Goal: Use online tool/utility: Utilize a website feature to perform a specific function

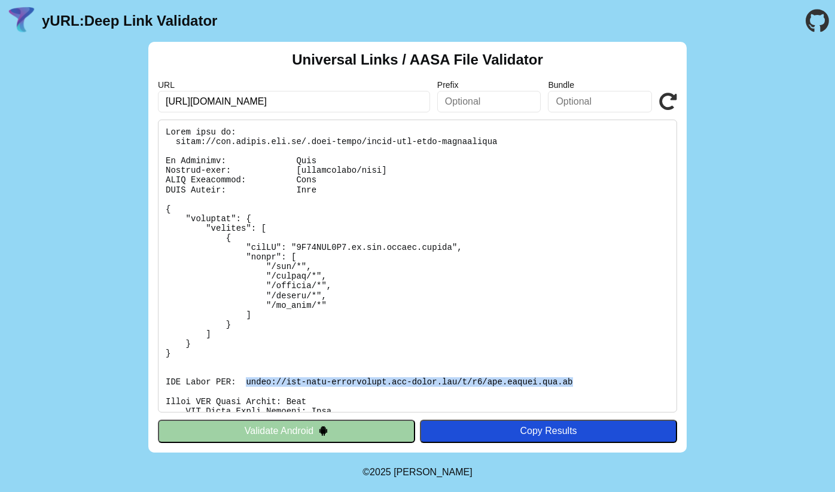
scroll to position [184, 0]
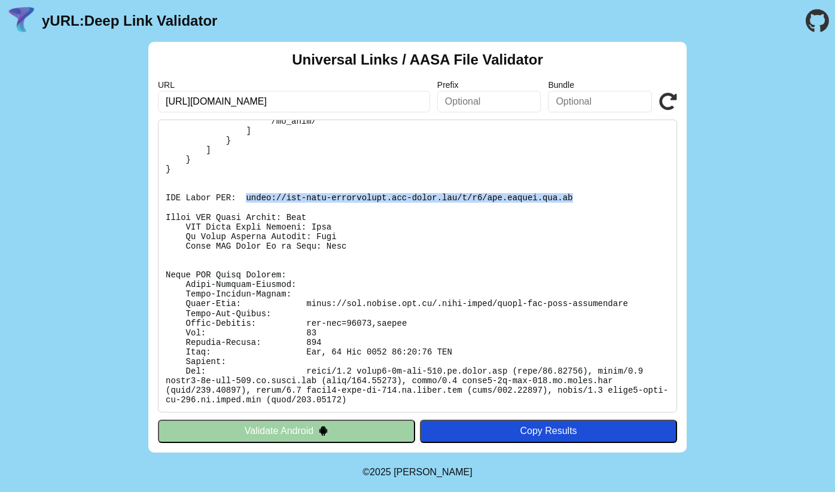
click at [506, 199] on pre at bounding box center [417, 266] width 519 height 293
drag, startPoint x: 572, startPoint y: 198, endPoint x: 246, endPoint y: 198, distance: 325.8
click at [246, 198] on pre at bounding box center [417, 266] width 519 height 293
click at [404, 229] on pre at bounding box center [417, 266] width 519 height 293
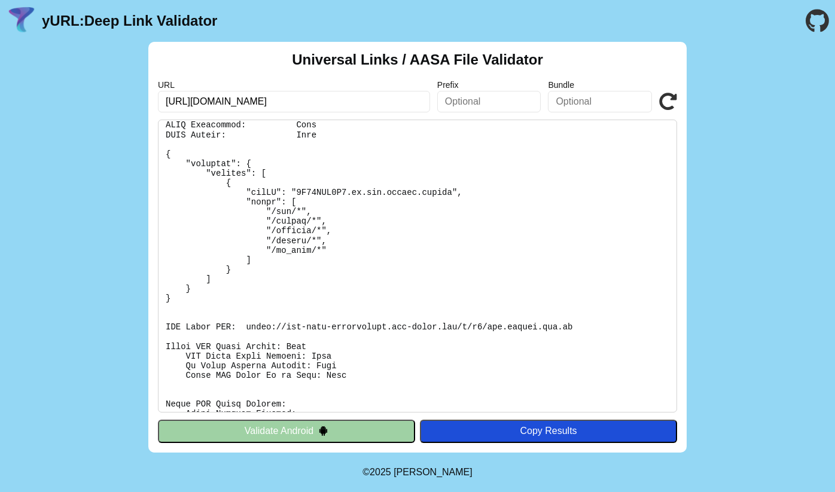
scroll to position [0, 0]
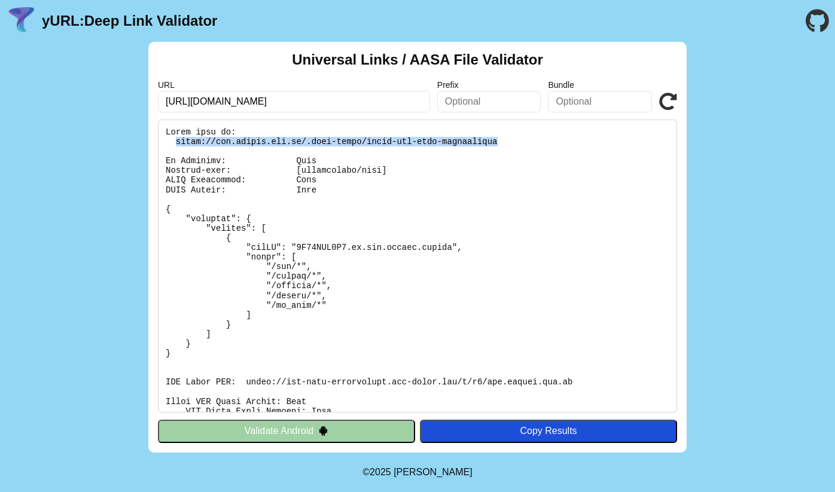
drag, startPoint x: 499, startPoint y: 141, endPoint x: 175, endPoint y: 141, distance: 324.0
click at [175, 141] on pre at bounding box center [417, 266] width 519 height 293
click at [666, 100] on icon at bounding box center [668, 102] width 18 height 18
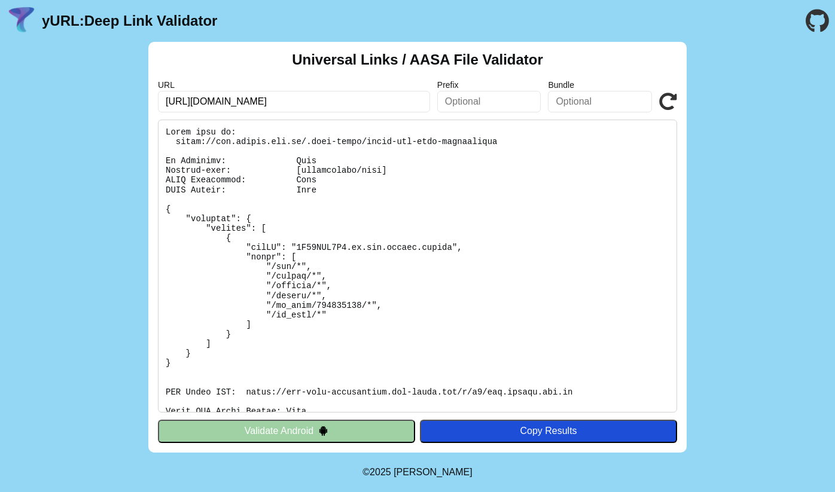
scroll to position [194, 0]
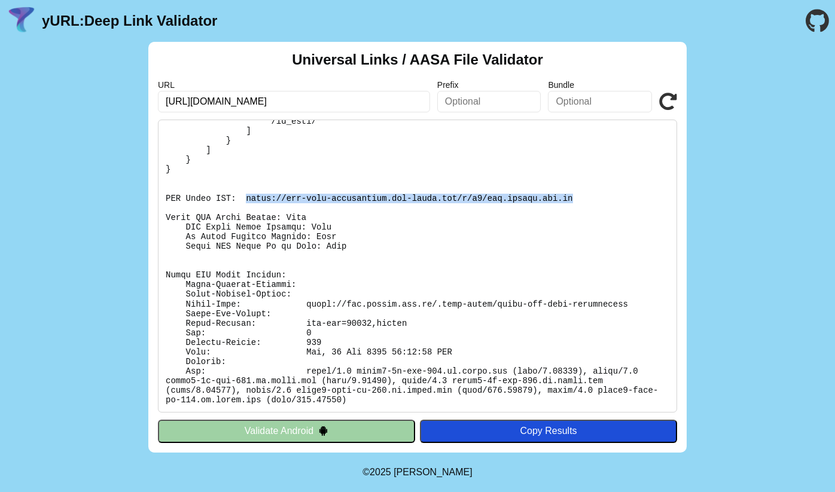
drag, startPoint x: 573, startPoint y: 198, endPoint x: 247, endPoint y: 198, distance: 325.8
click at [248, 198] on pre at bounding box center [417, 266] width 519 height 293
click at [399, 219] on pre at bounding box center [417, 266] width 519 height 293
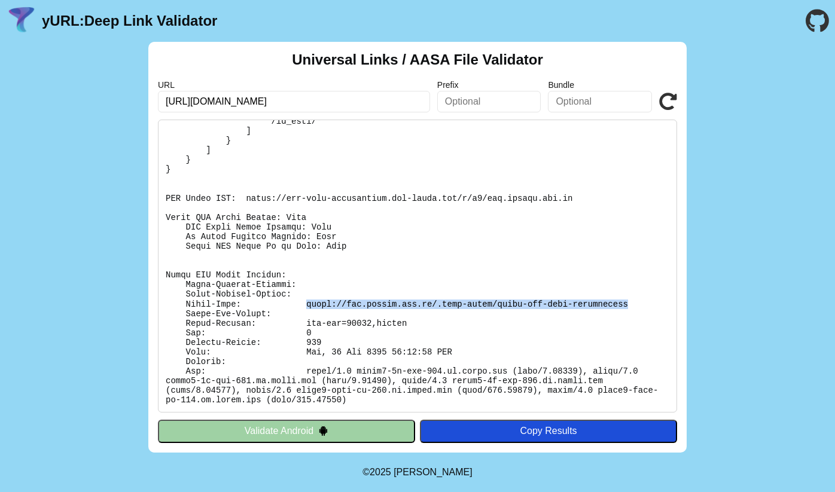
drag, startPoint x: 629, startPoint y: 304, endPoint x: 307, endPoint y: 302, distance: 322.2
click at [307, 302] on pre at bounding box center [417, 266] width 519 height 293
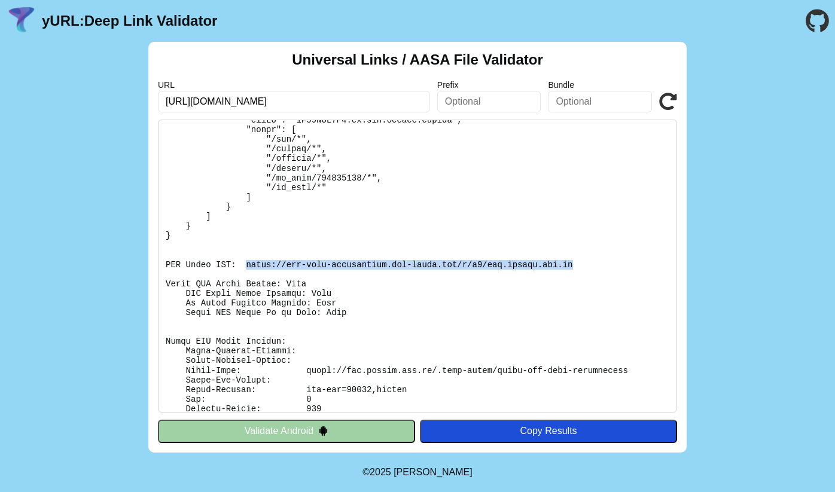
drag, startPoint x: 574, startPoint y: 265, endPoint x: 247, endPoint y: 263, distance: 326.4
click at [247, 263] on pre at bounding box center [417, 266] width 519 height 293
click at [489, 43] on div "Universal Links / AASA File Validator URL https://www.bixing.com.cn/profile Pre…" at bounding box center [417, 247] width 538 height 411
click at [478, 16] on header "yURL: Deep Link Validator" at bounding box center [417, 21] width 835 height 42
click at [392, 105] on input "[URL][DOMAIN_NAME]" at bounding box center [294, 102] width 272 height 22
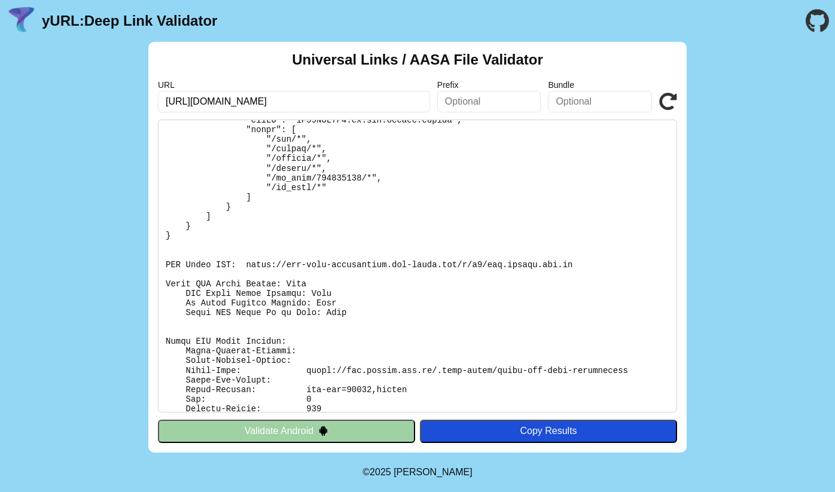
click at [665, 103] on icon at bounding box center [668, 102] width 18 height 18
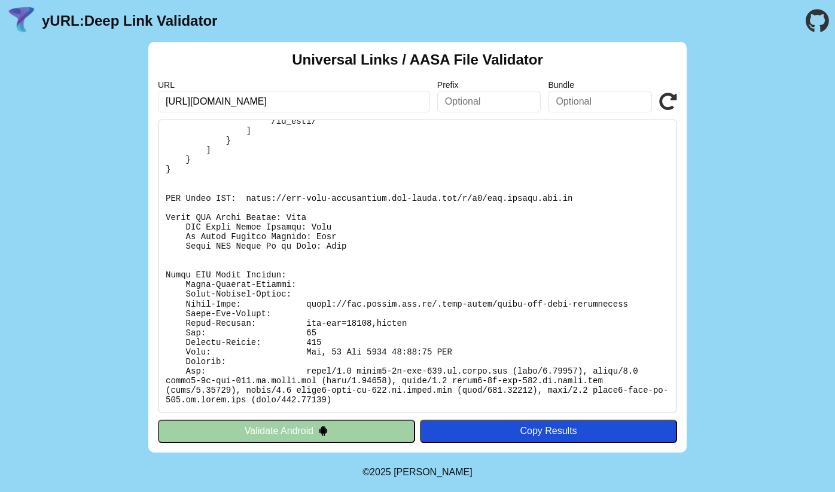
scroll to position [127, 0]
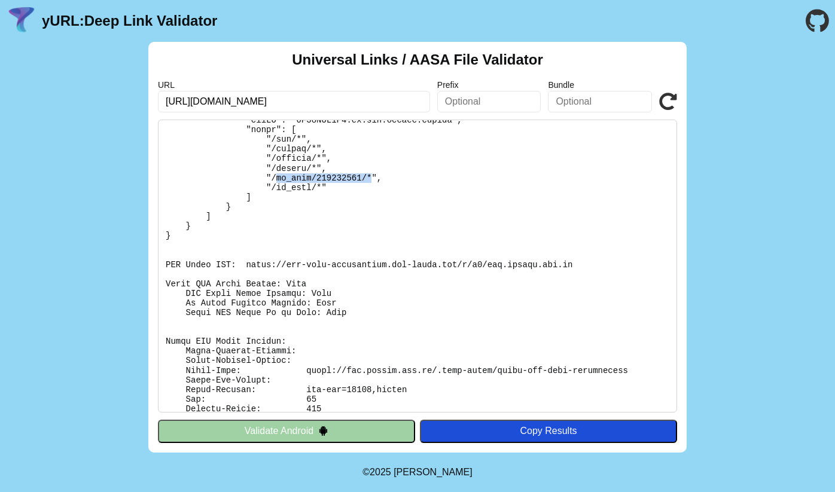
drag, startPoint x: 277, startPoint y: 178, endPoint x: 371, endPoint y: 178, distance: 94.4
click at [371, 178] on pre at bounding box center [417, 266] width 519 height 293
click at [387, 175] on pre at bounding box center [417, 266] width 519 height 293
drag, startPoint x: 381, startPoint y: 182, endPoint x: 264, endPoint y: 178, distance: 117.2
click at [264, 178] on pre at bounding box center [417, 266] width 519 height 293
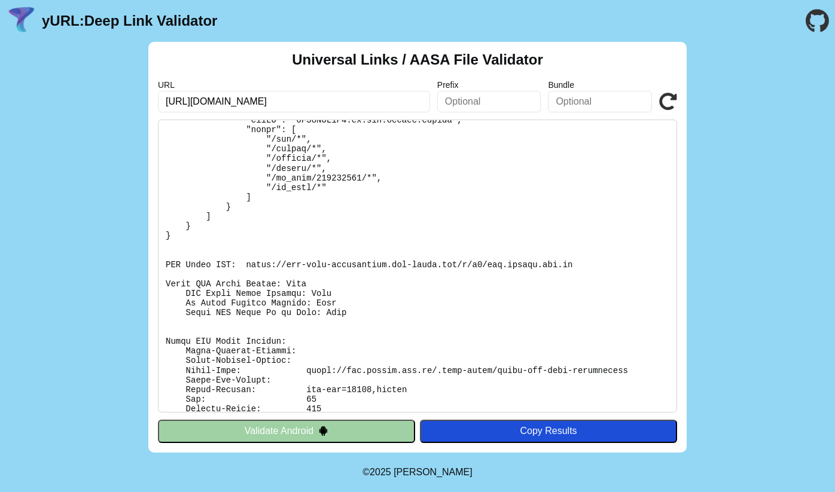
click at [338, 191] on pre at bounding box center [417, 266] width 519 height 293
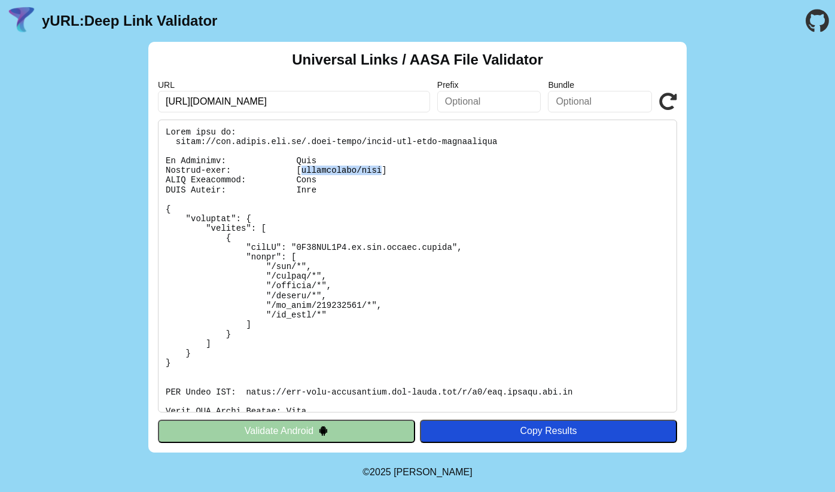
drag, startPoint x: 383, startPoint y: 172, endPoint x: 301, endPoint y: 169, distance: 81.4
click at [301, 169] on pre at bounding box center [417, 266] width 519 height 293
click at [346, 183] on pre at bounding box center [417, 266] width 519 height 293
drag, startPoint x: 382, startPoint y: 170, endPoint x: 302, endPoint y: 173, distance: 79.5
click at [302, 173] on pre at bounding box center [417, 266] width 519 height 293
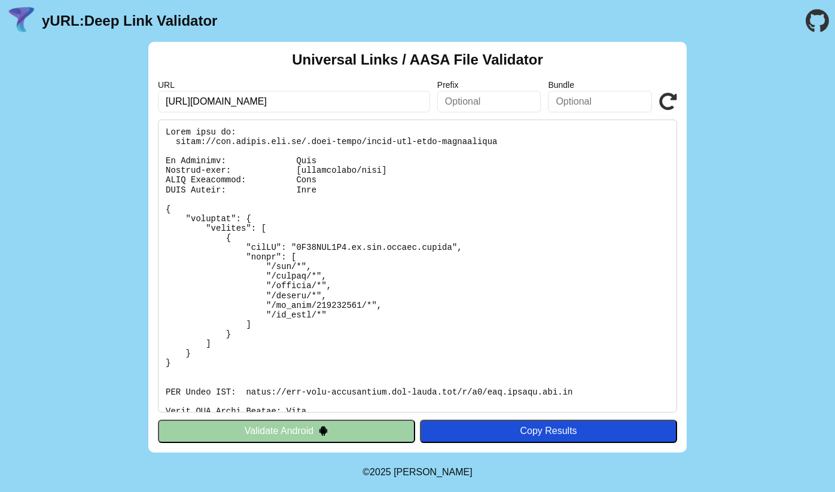
click at [350, 181] on pre at bounding box center [417, 266] width 519 height 293
drag, startPoint x: 383, startPoint y: 170, endPoint x: 300, endPoint y: 171, distance: 82.5
click at [300, 171] on pre at bounding box center [417, 266] width 519 height 293
click at [326, 176] on pre at bounding box center [417, 266] width 519 height 293
click at [297, 180] on pre at bounding box center [417, 266] width 519 height 293
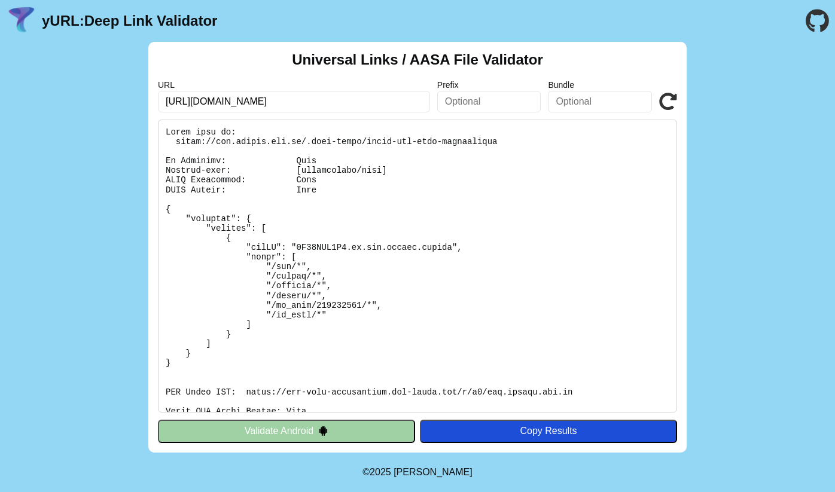
click at [320, 184] on pre at bounding box center [417, 266] width 519 height 293
drag, startPoint x: 317, startPoint y: 188, endPoint x: 302, endPoint y: 189, distance: 15.0
click at [299, 189] on pre at bounding box center [417, 266] width 519 height 293
click at [328, 191] on pre at bounding box center [417, 266] width 519 height 293
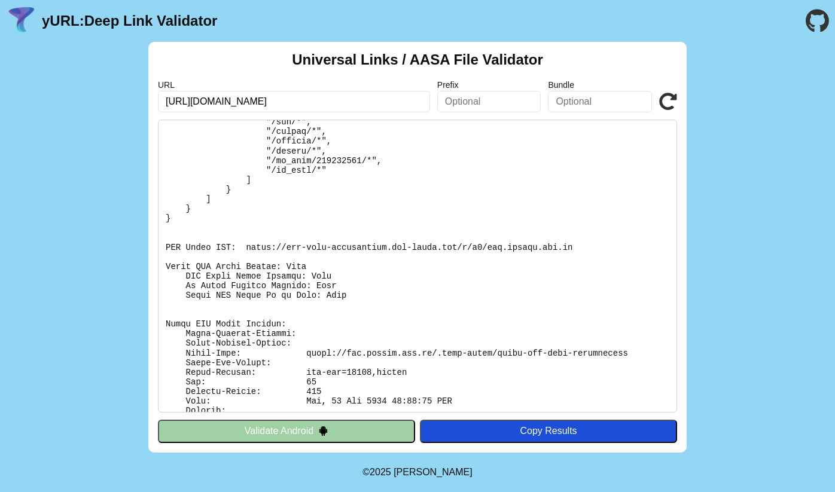
scroll to position [194, 0]
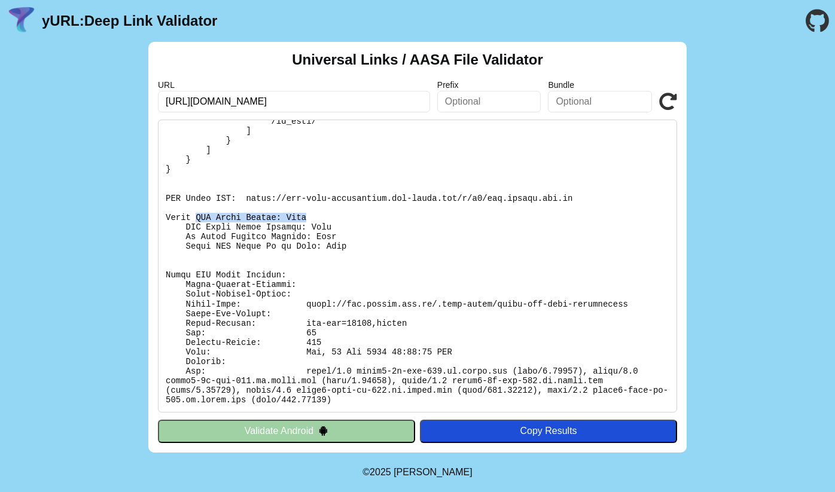
drag, startPoint x: 197, startPoint y: 216, endPoint x: 310, endPoint y: 216, distance: 113.0
click at [310, 216] on pre at bounding box center [417, 266] width 519 height 293
click at [320, 216] on pre at bounding box center [417, 266] width 519 height 293
drag, startPoint x: 337, startPoint y: 229, endPoint x: 184, endPoint y: 229, distance: 153.6
click at [184, 228] on pre at bounding box center [417, 266] width 519 height 293
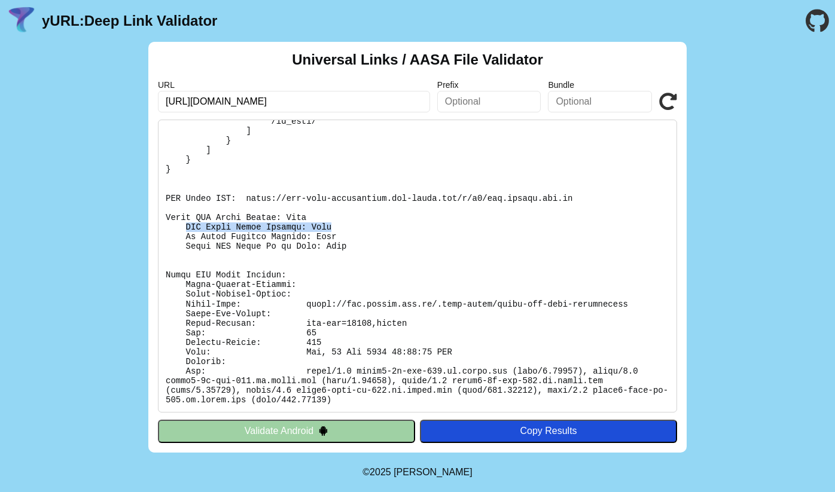
drag, startPoint x: 185, startPoint y: 238, endPoint x: 310, endPoint y: 236, distance: 125.0
click at [309, 235] on body "yURL: Deep Link Validator Universal Links / AASA File Validator URL https://www…" at bounding box center [417, 246] width 835 height 492
drag, startPoint x: 338, startPoint y: 237, endPoint x: 176, endPoint y: 237, distance: 162.6
click at [176, 237] on pre at bounding box center [417, 266] width 519 height 293
drag, startPoint x: 188, startPoint y: 244, endPoint x: 351, endPoint y: 244, distance: 163.2
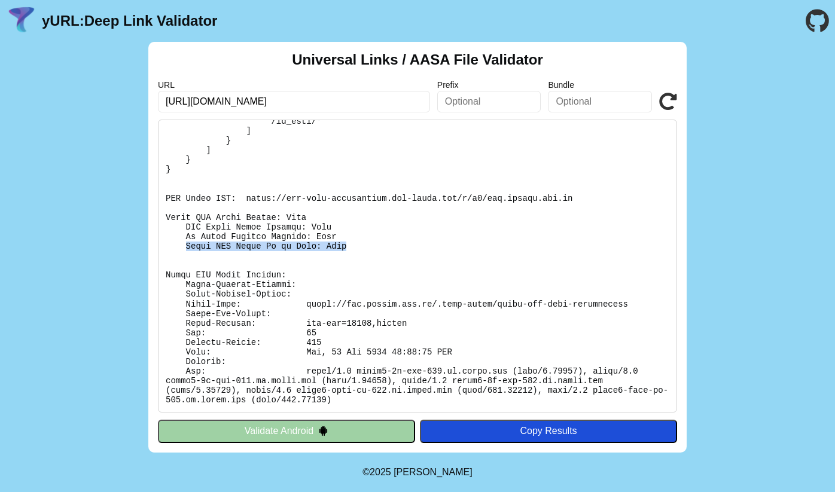
click at [351, 244] on pre at bounding box center [417, 266] width 519 height 293
click at [343, 224] on div at bounding box center [343, 224] width 0 height 0
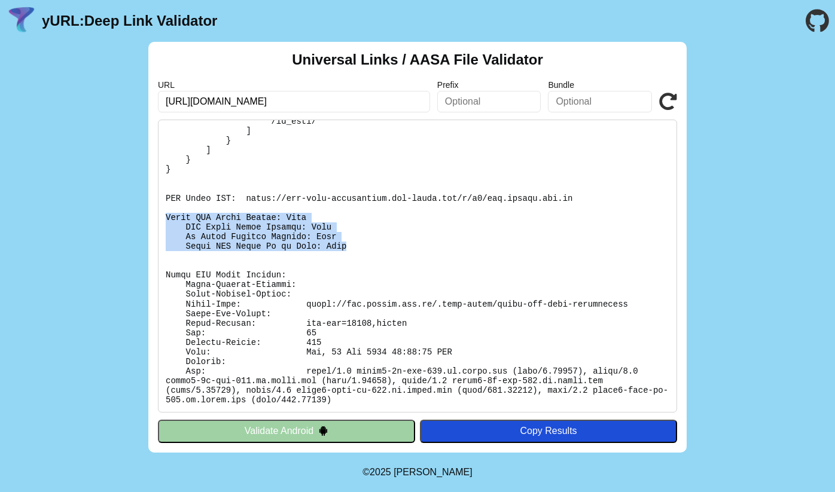
drag, startPoint x: 347, startPoint y: 245, endPoint x: 162, endPoint y: 215, distance: 187.7
click at [162, 215] on pre at bounding box center [417, 266] width 519 height 293
click at [360, 233] on pre at bounding box center [417, 266] width 519 height 293
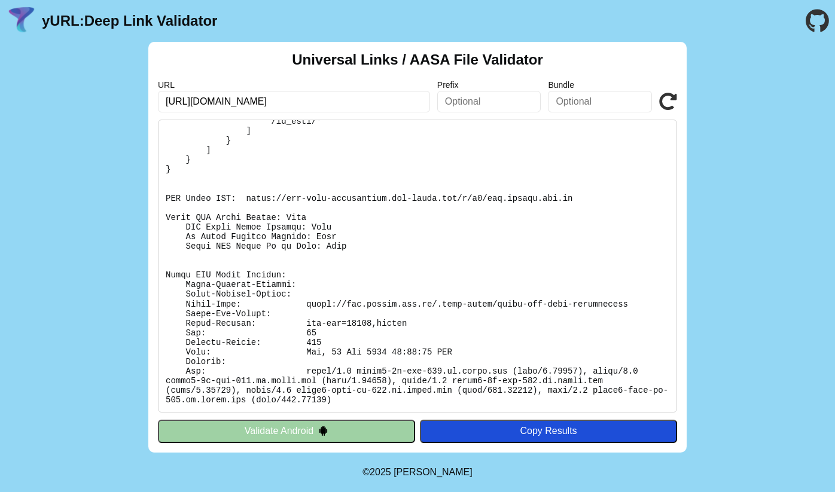
click at [369, 267] on pre at bounding box center [417, 266] width 519 height 293
drag, startPoint x: 194, startPoint y: 273, endPoint x: 282, endPoint y: 276, distance: 87.3
click at [282, 276] on pre at bounding box center [417, 266] width 519 height 293
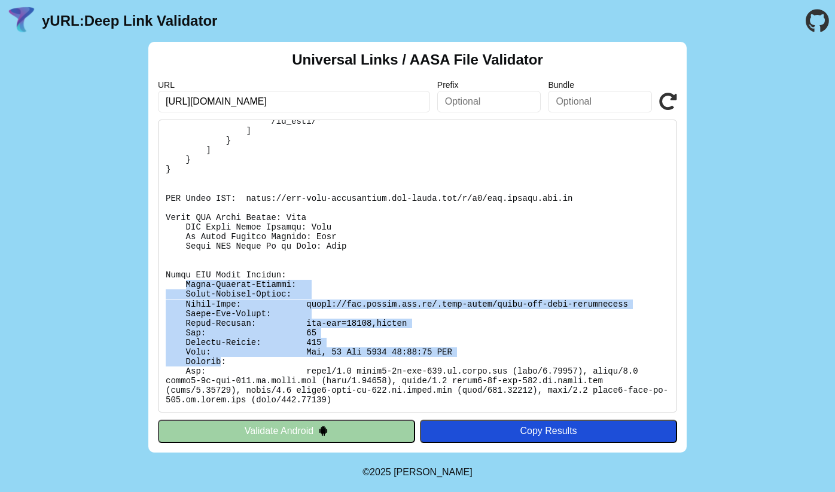
drag, startPoint x: 185, startPoint y: 283, endPoint x: 222, endPoint y: 365, distance: 90.1
click at [222, 365] on pre at bounding box center [417, 266] width 519 height 293
click at [282, 336] on pre at bounding box center [417, 266] width 519 height 293
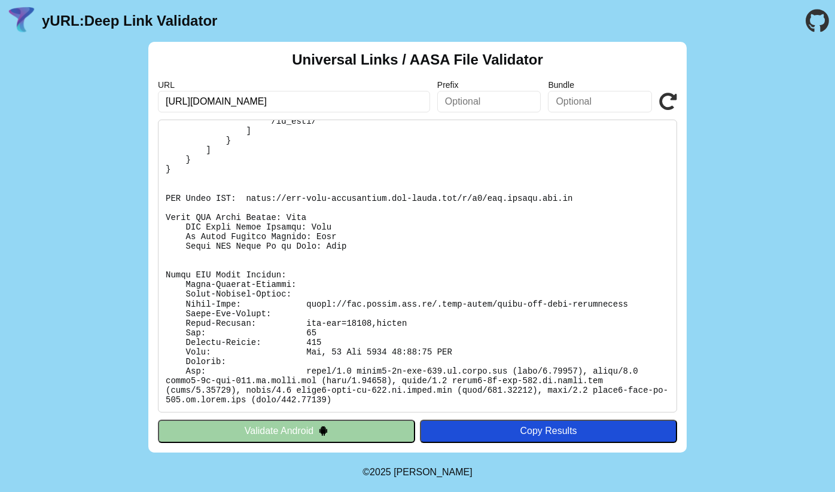
click at [671, 102] on icon at bounding box center [668, 102] width 18 height 18
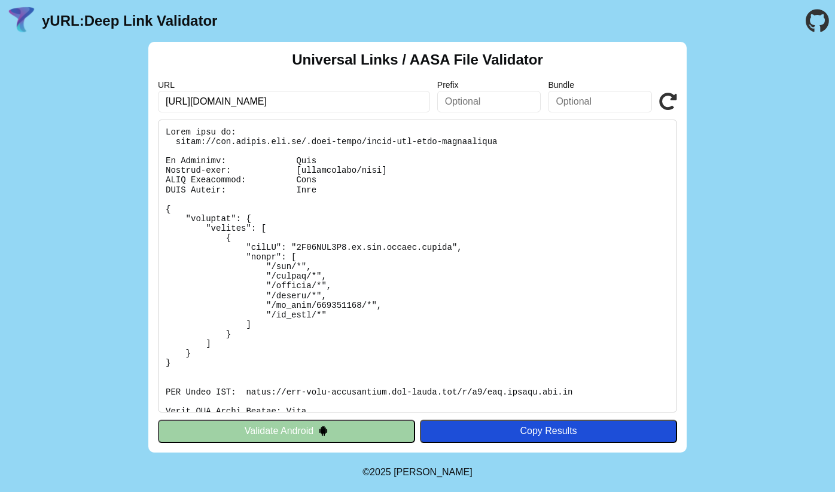
scroll to position [194, 0]
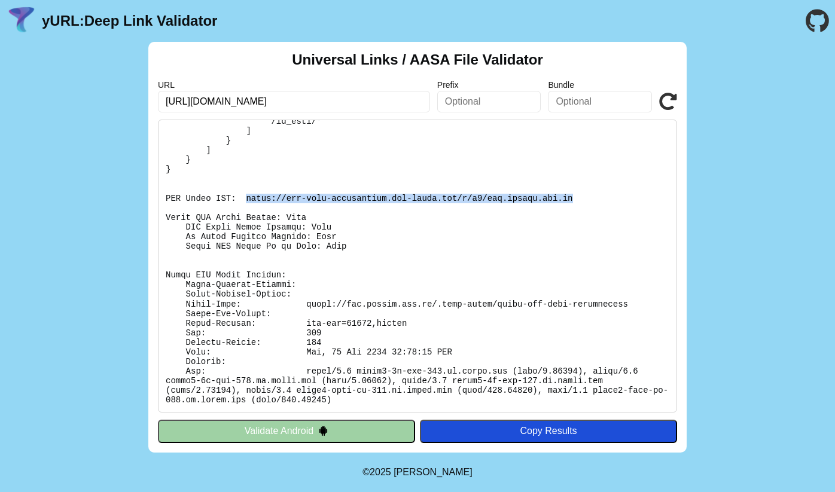
drag, startPoint x: 573, startPoint y: 198, endPoint x: 247, endPoint y: 200, distance: 325.8
click at [247, 200] on pre at bounding box center [417, 266] width 519 height 293
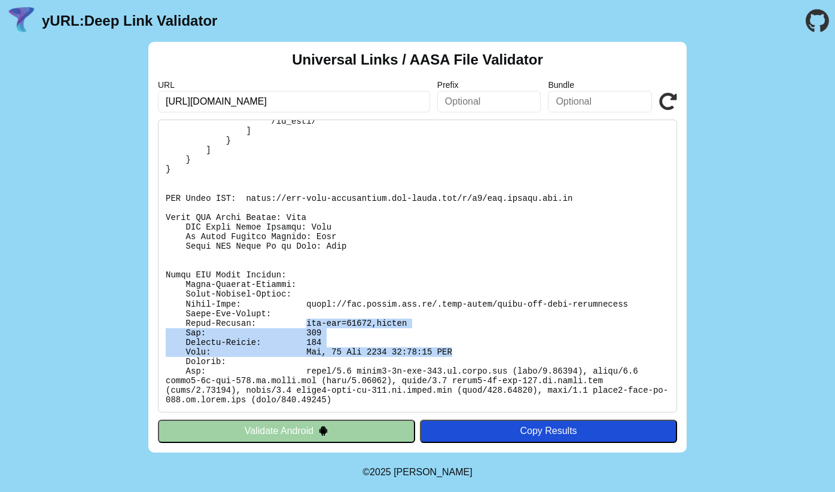
drag, startPoint x: 307, startPoint y: 323, endPoint x: 426, endPoint y: 357, distance: 123.9
click at [451, 350] on pre at bounding box center [417, 266] width 519 height 293
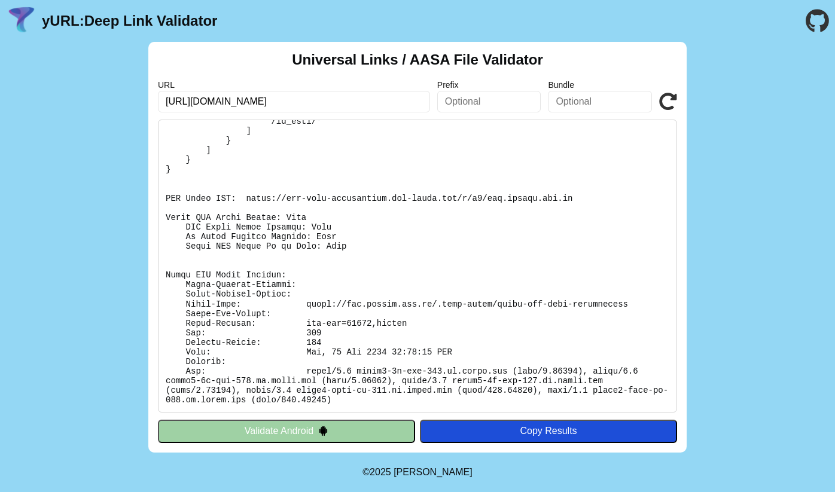
drag, startPoint x: 426, startPoint y: 357, endPoint x: 396, endPoint y: 371, distance: 32.4
click at [426, 357] on pre at bounding box center [417, 266] width 519 height 293
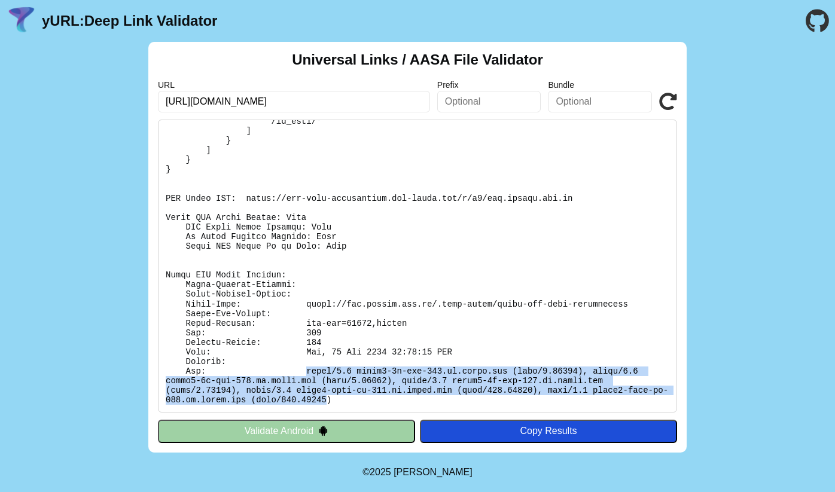
drag, startPoint x: 307, startPoint y: 368, endPoint x: 342, endPoint y: 399, distance: 47.0
click at [342, 399] on pre at bounding box center [417, 266] width 519 height 293
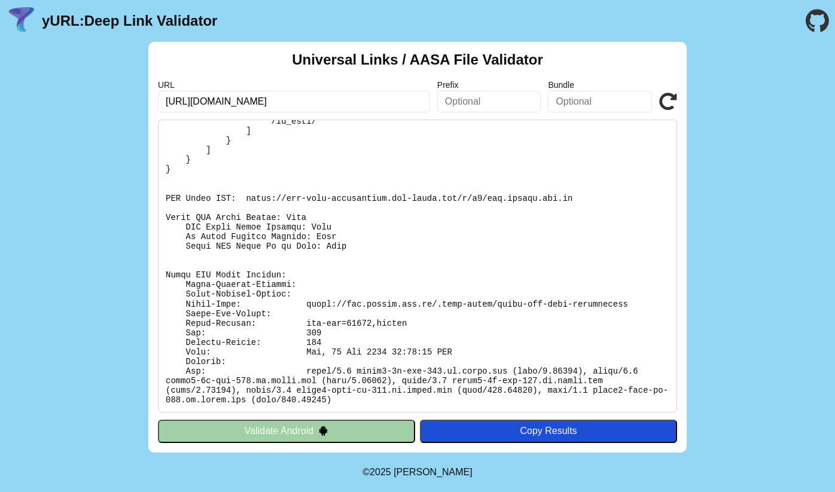
drag, startPoint x: 354, startPoint y: 400, endPoint x: 342, endPoint y: 400, distance: 12.6
click at [353, 400] on pre at bounding box center [417, 266] width 519 height 293
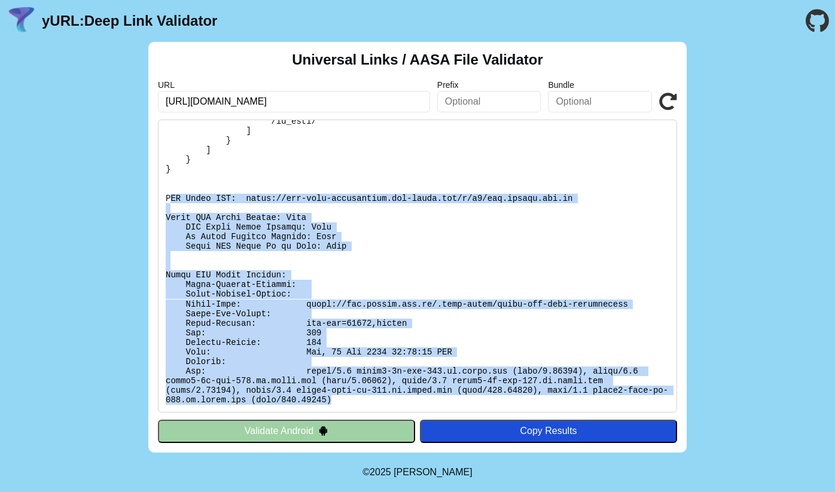
drag, startPoint x: 347, startPoint y: 399, endPoint x: 172, endPoint y: 198, distance: 266.9
click at [172, 198] on pre at bounding box center [417, 266] width 519 height 293
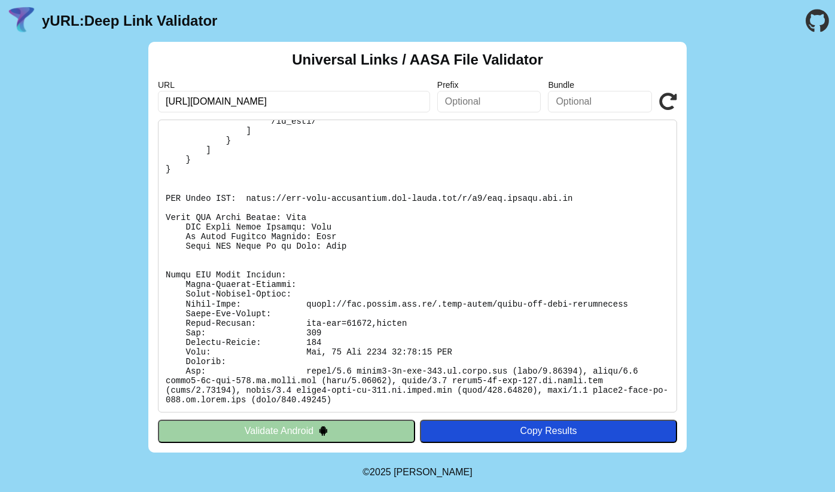
click at [189, 206] on pre at bounding box center [417, 266] width 519 height 293
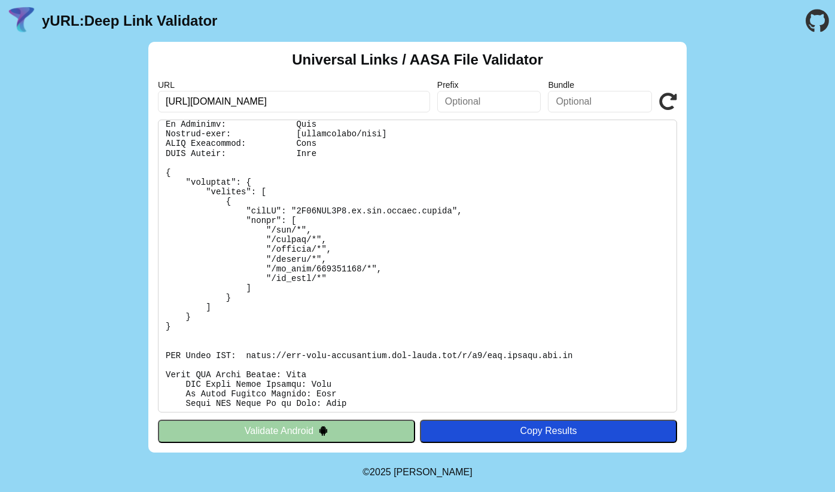
scroll to position [0, 0]
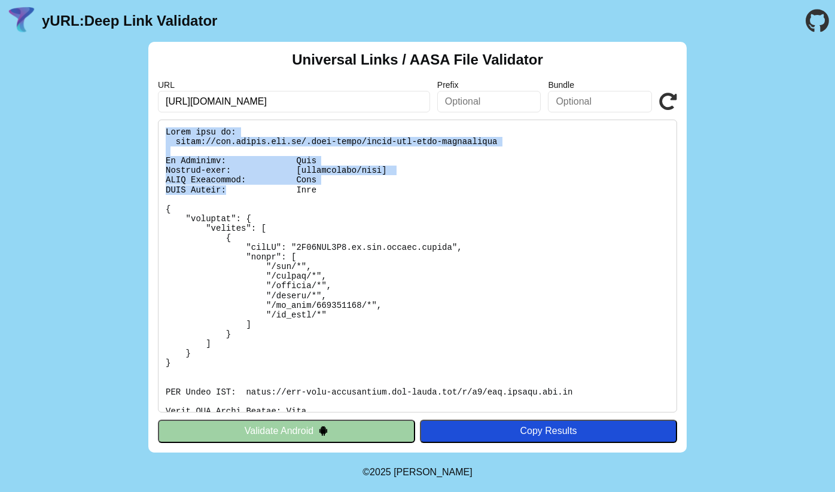
drag, startPoint x: 167, startPoint y: 129, endPoint x: 227, endPoint y: 192, distance: 87.5
click at [227, 192] on pre at bounding box center [417, 266] width 519 height 293
drag, startPoint x: 317, startPoint y: 189, endPoint x: 140, endPoint y: 131, distance: 187.0
click at [140, 131] on div "Universal Links / AASA File Validator URL https://www.bixing.com.cn/profile Pre…" at bounding box center [417, 247] width 835 height 411
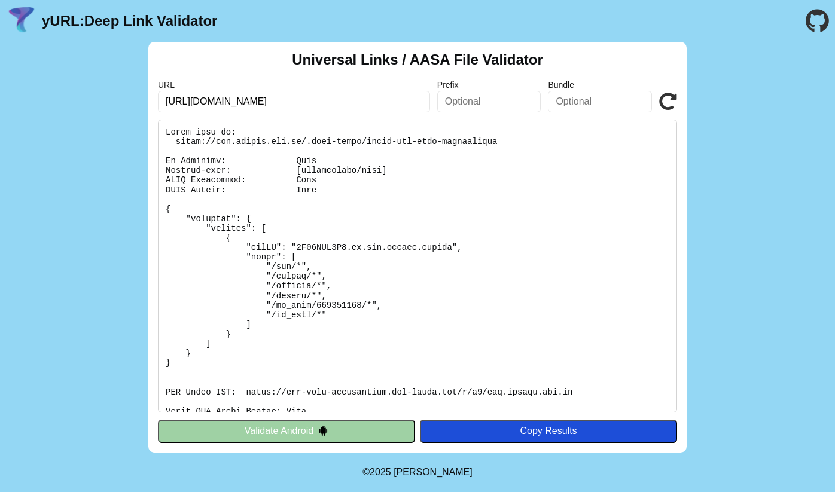
click at [280, 154] on pre at bounding box center [417, 266] width 519 height 293
